Goal: Information Seeking & Learning: Learn about a topic

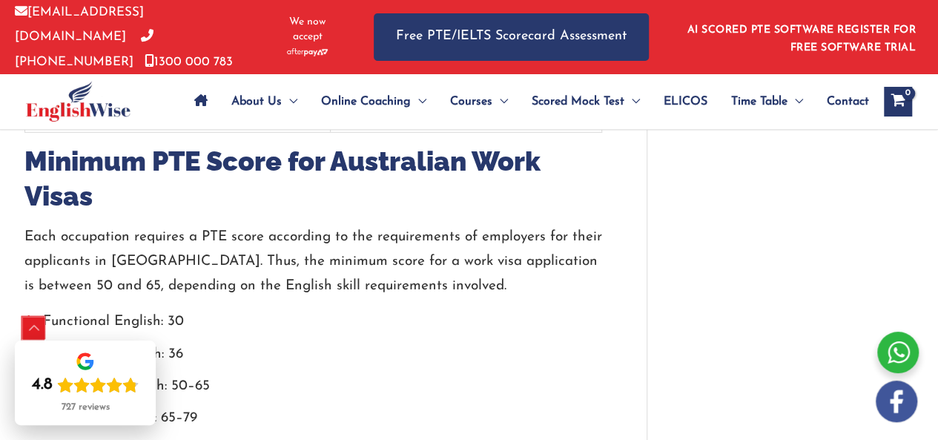
click at [37, 331] on div "Scroll to Top" at bounding box center [34, 329] width 24 height 24
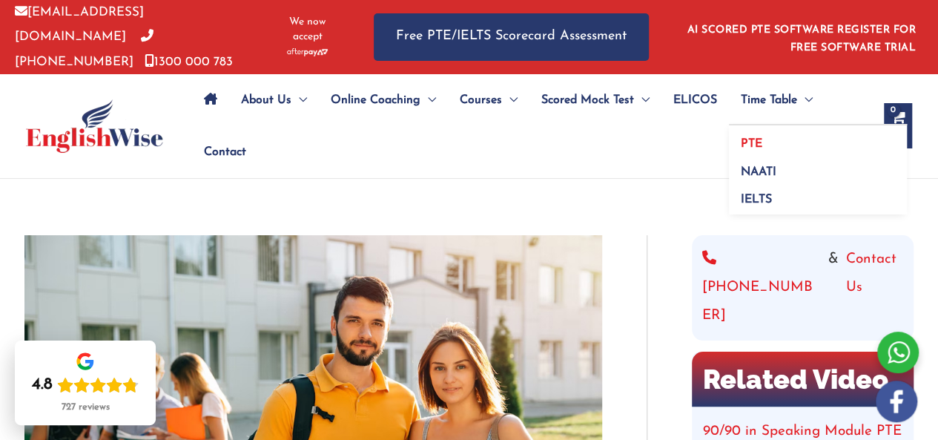
click at [772, 139] on link "PTE" at bounding box center [818, 139] width 178 height 28
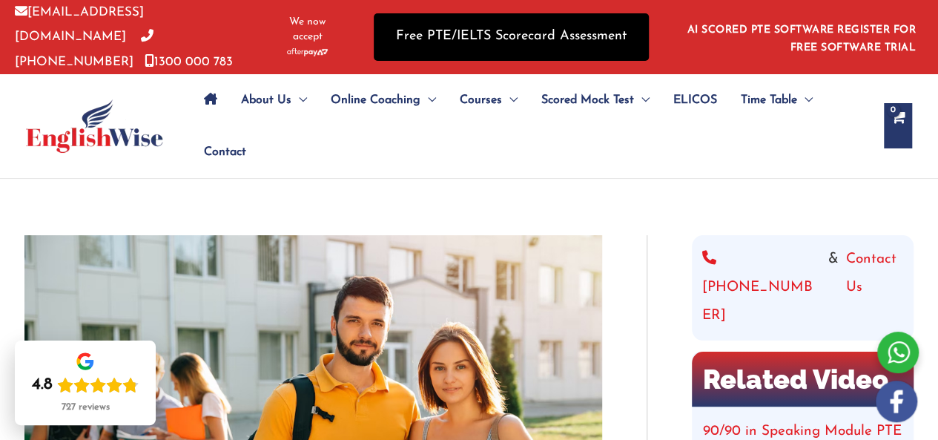
click at [549, 33] on link "Free PTE/IELTS Scorecard Assessment" at bounding box center [511, 36] width 275 height 47
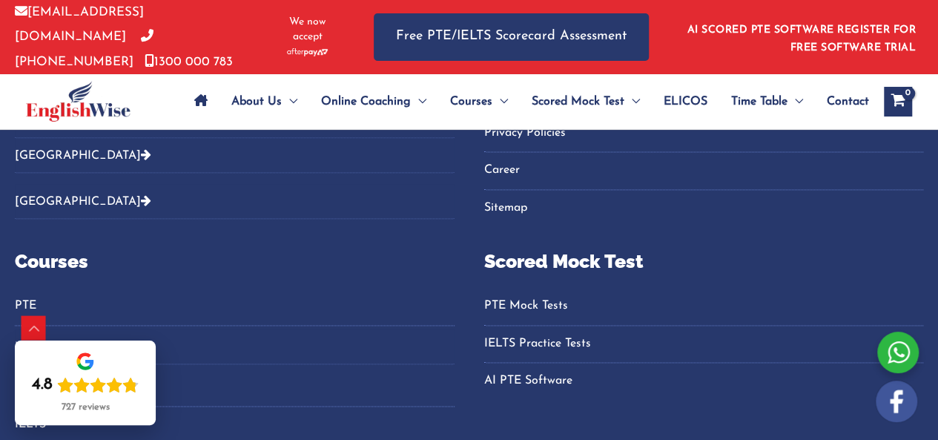
scroll to position [1065, 0]
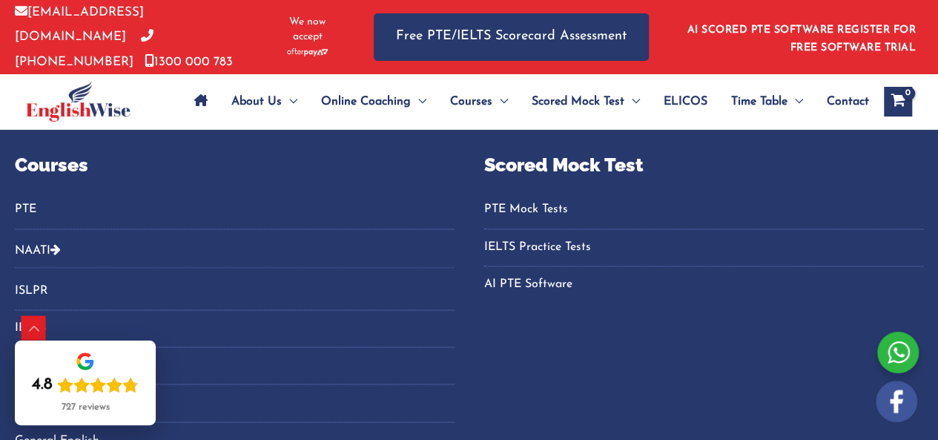
click at [537, 277] on link "AI PTE Software" at bounding box center [704, 284] width 440 height 24
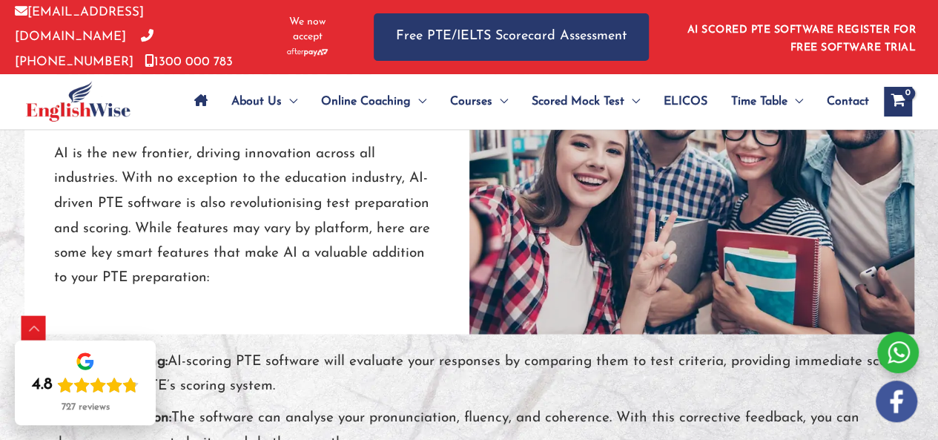
scroll to position [1249, 0]
